Goal: Task Accomplishment & Management: Manage account settings

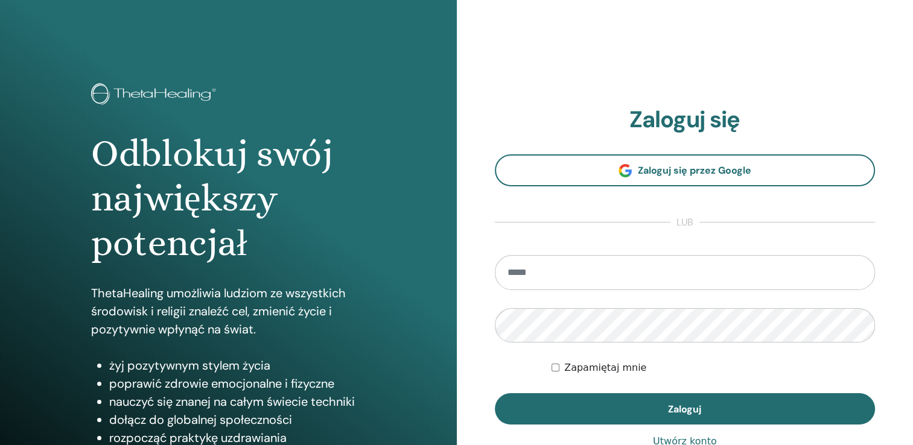
click at [555, 273] on input "email" at bounding box center [685, 272] width 381 height 35
type input "**********"
click at [406, 322] on div "Odblokuj swój największy potencjał ThetaHealing umożliwia ludziom ze wszystkich…" at bounding box center [456, 289] width 913 height 579
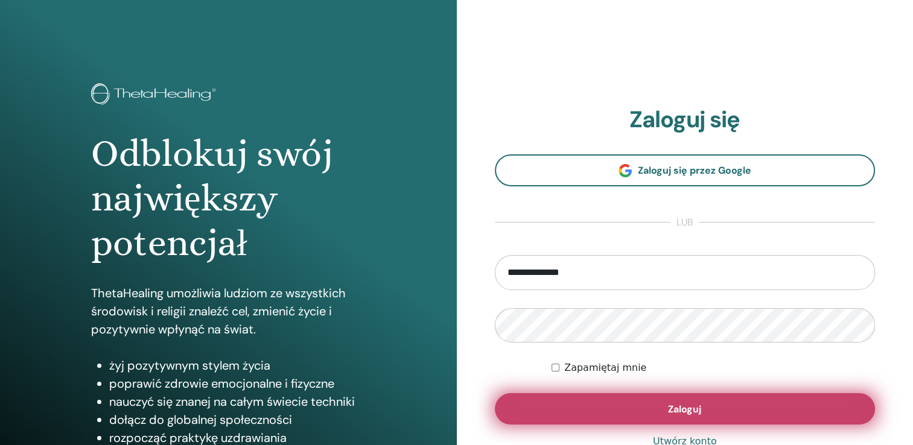
click at [762, 421] on button "Zaloguj" at bounding box center [685, 408] width 381 height 31
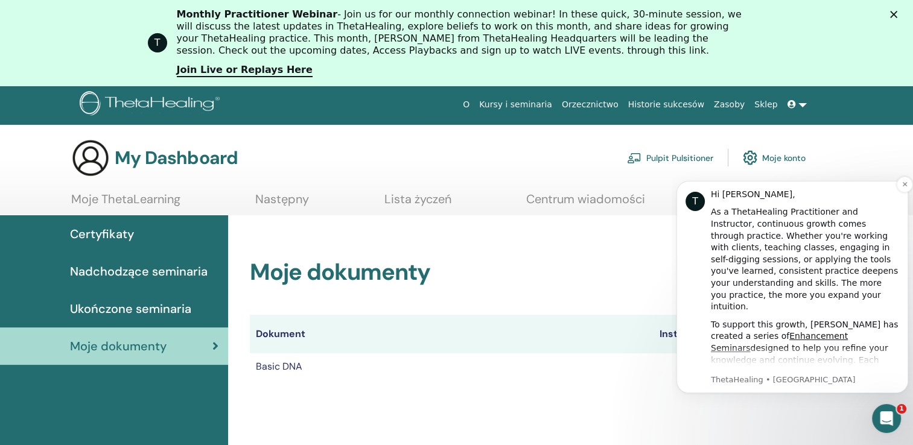
drag, startPoint x: 1425, startPoint y: 450, endPoint x: 749, endPoint y: 284, distance: 695.9
click at [749, 284] on div "As a ThetaHealing Practitioner and Instructor, continuous growth comes through …" at bounding box center [805, 259] width 188 height 106
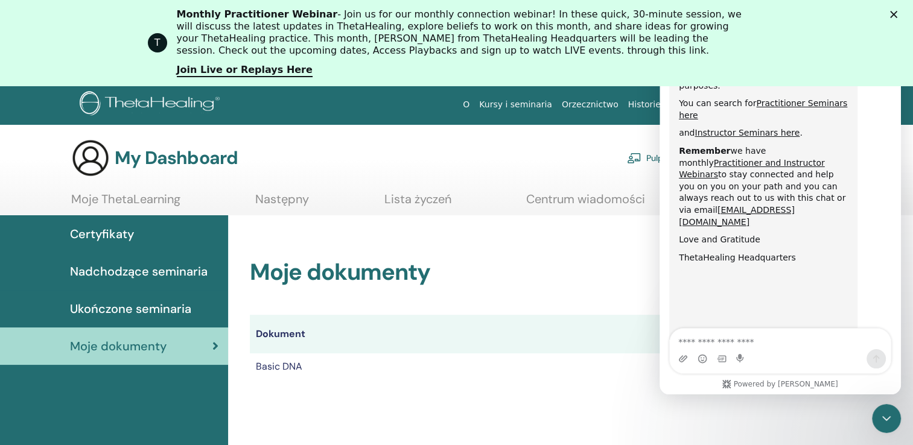
scroll to position [616, 0]
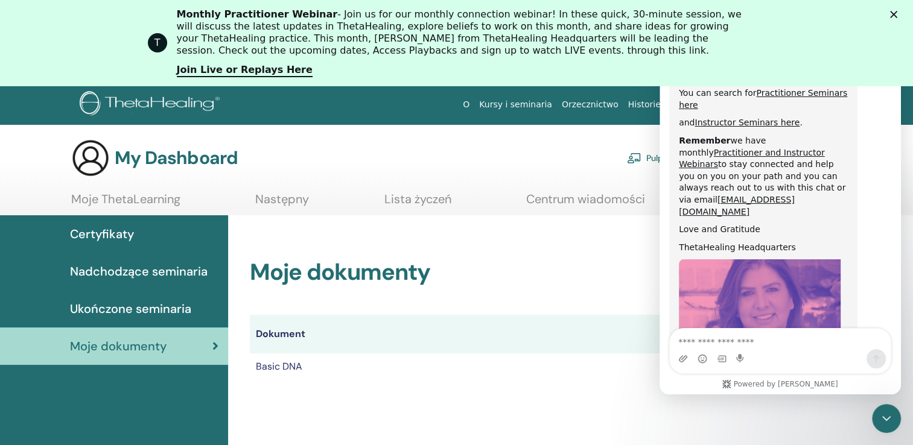
click at [515, 388] on div "Moje dokumenty Dokument Instrukcje Certyfikaty Basic DNA Certyfikat" at bounding box center [537, 305] width 605 height 180
click at [518, 259] on h2 "Moje dokumenty" at bounding box center [538, 273] width 576 height 28
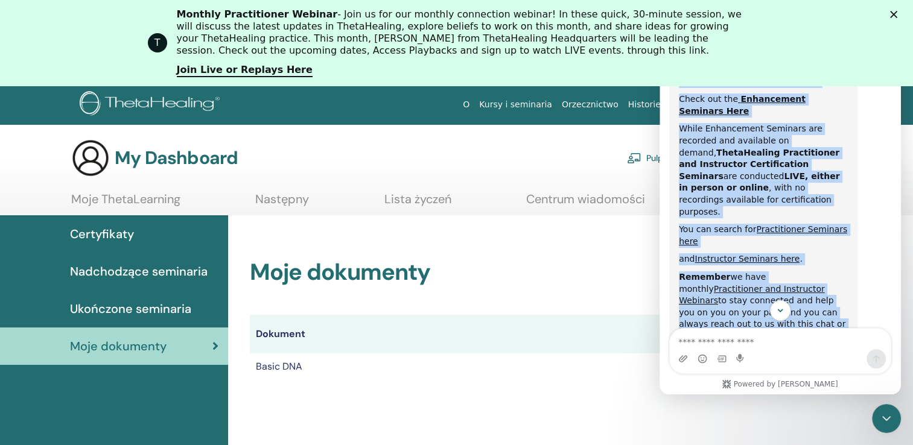
scroll to position [491, 0]
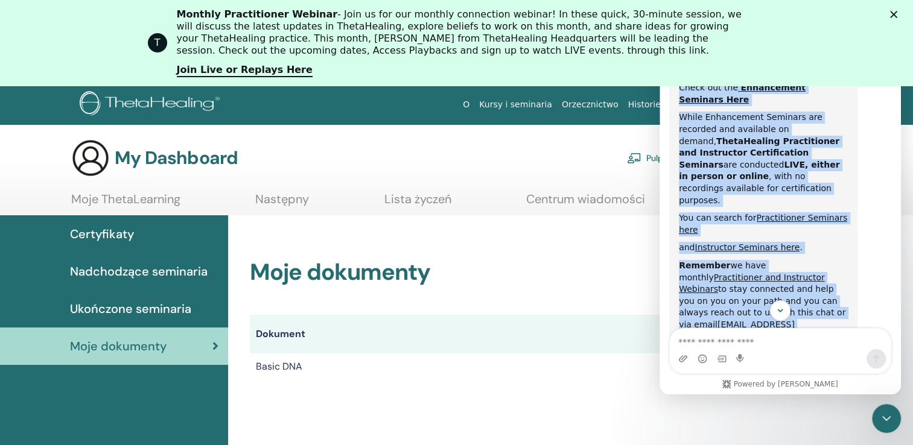
drag, startPoint x: 679, startPoint y: 127, endPoint x: 792, endPoint y: 234, distance: 155.8
click at [792, 234] on div "Hi [PERSON_NAME], As a ThetaHealing Practitioner and Instructor, continuous gro…" at bounding box center [763, 130] width 169 height 831
drag, startPoint x: 792, startPoint y: 234, endPoint x: 735, endPoint y: 189, distance: 72.3
copy div "Lo Ipsumdo, Si a ConseCtetura Elitseddoeiu tem Incididunt, utlaboreet dolore ma…"
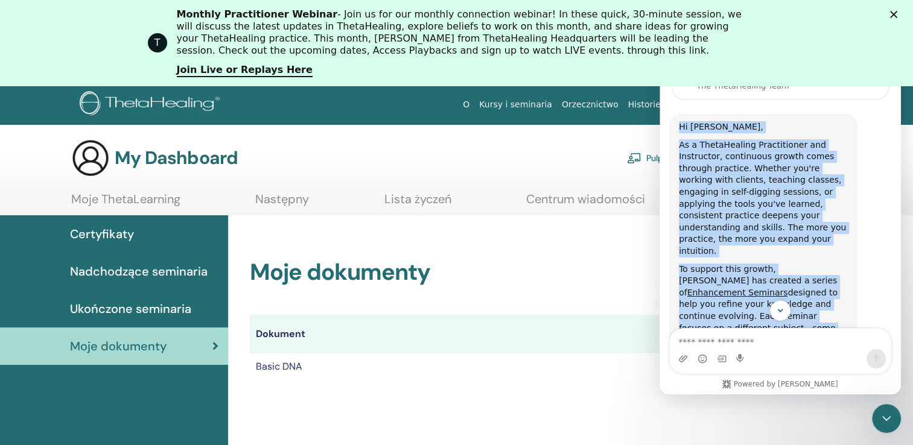
scroll to position [89, 0]
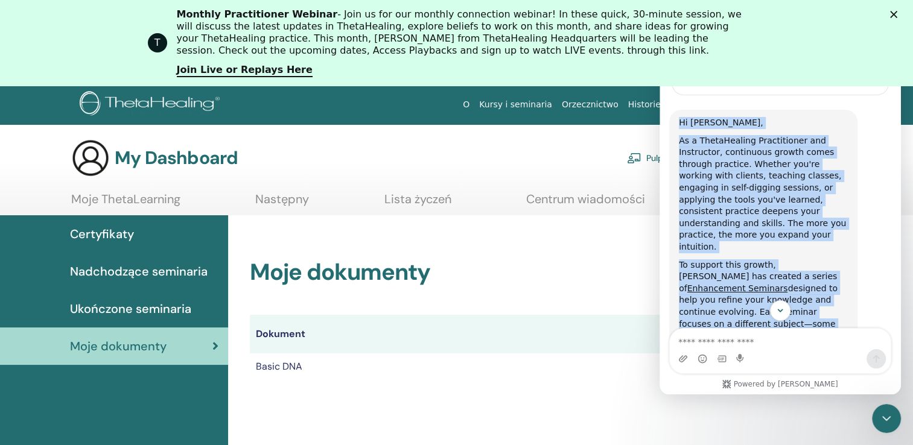
click at [721, 186] on div "As a ThetaHealing Practitioner and Instructor, continuous growth comes through …" at bounding box center [763, 194] width 169 height 118
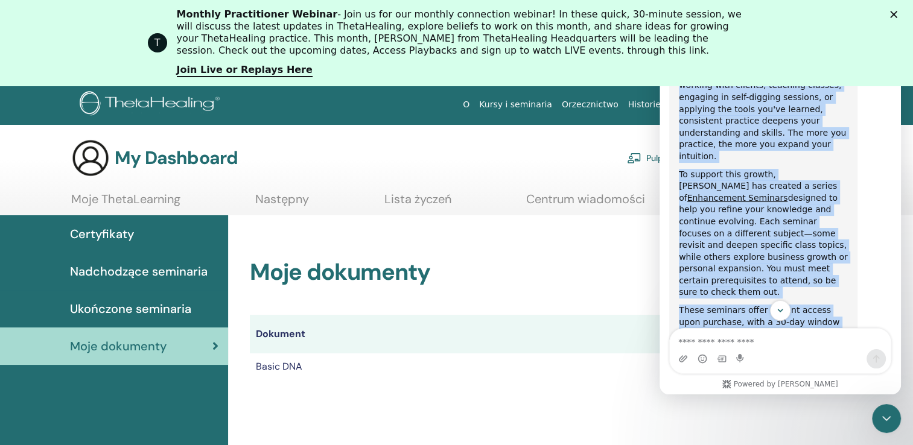
scroll to position [185, 0]
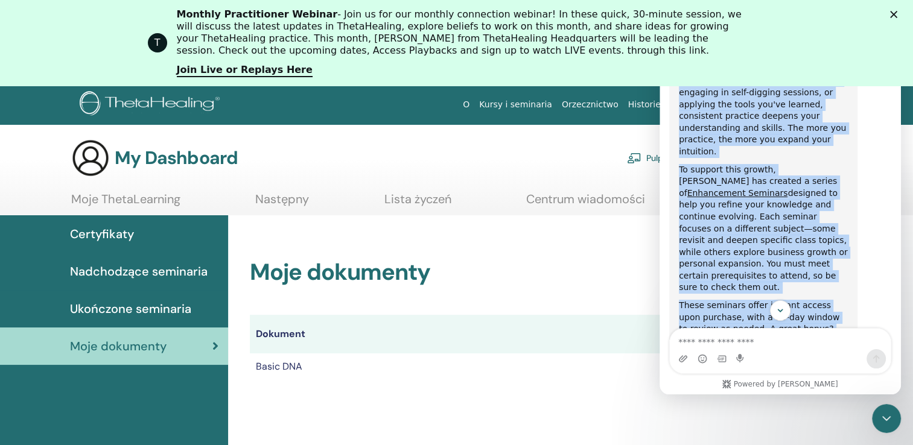
drag, startPoint x: 679, startPoint y: 121, endPoint x: 789, endPoint y: 240, distance: 162.3
click at [789, 240] on div "Hi [PERSON_NAME], As a ThetaHealing Practitioner and Instructor, continuous gro…" at bounding box center [763, 437] width 169 height 831
drag, startPoint x: 789, startPoint y: 240, endPoint x: 740, endPoint y: 192, distance: 68.3
copy div "Hi [PERSON_NAME], As a ThetaHealing Practitioner and Instructor, continuous gro…"
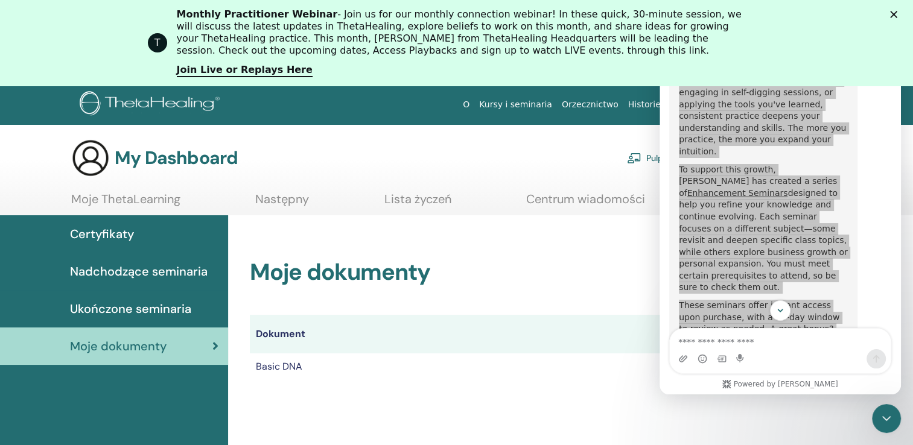
click at [577, 279] on h2 "Moje dokumenty" at bounding box center [538, 273] width 576 height 28
click at [612, 272] on h2 "Moje dokumenty" at bounding box center [538, 273] width 576 height 28
click at [901, 8] on div "T Monthly Practitioner Webinar - Join us for our monthly connection webinar! In…" at bounding box center [456, 43] width 913 height 76
click at [897, 16] on polygon "Zamknij" at bounding box center [893, 14] width 7 height 7
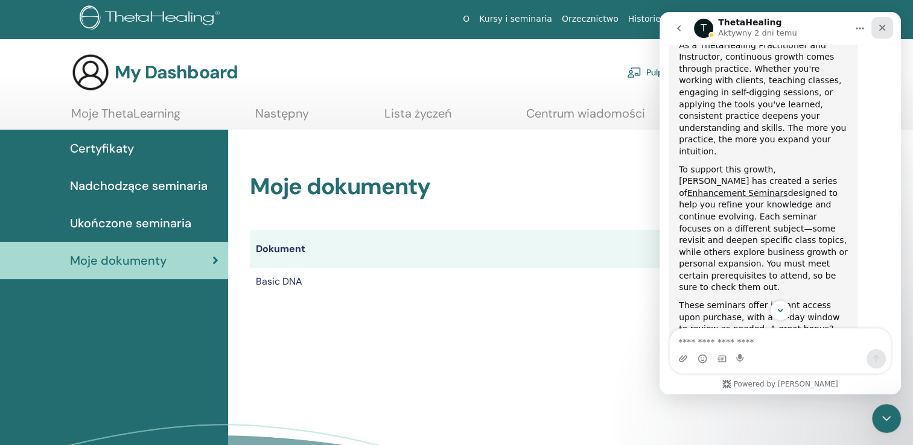
click at [880, 27] on icon "Zamknij" at bounding box center [882, 28] width 10 height 10
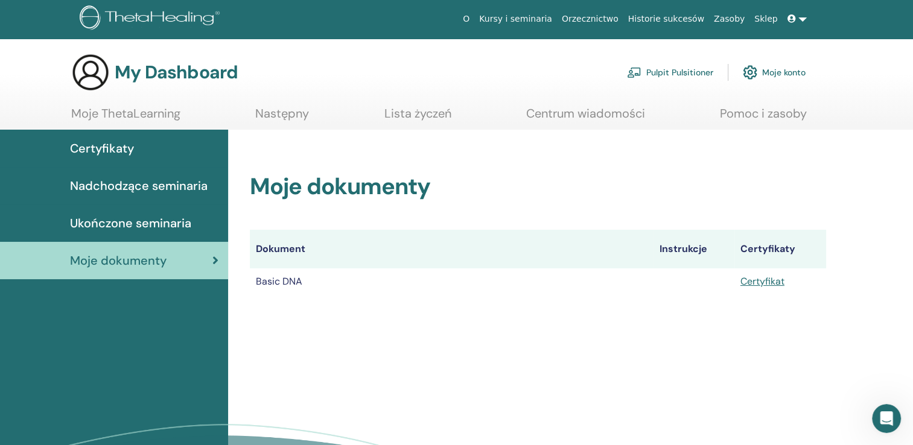
scroll to position [616, 0]
click at [755, 282] on link "Certyfikat" at bounding box center [762, 281] width 44 height 13
